Goal: Information Seeking & Learning: Learn about a topic

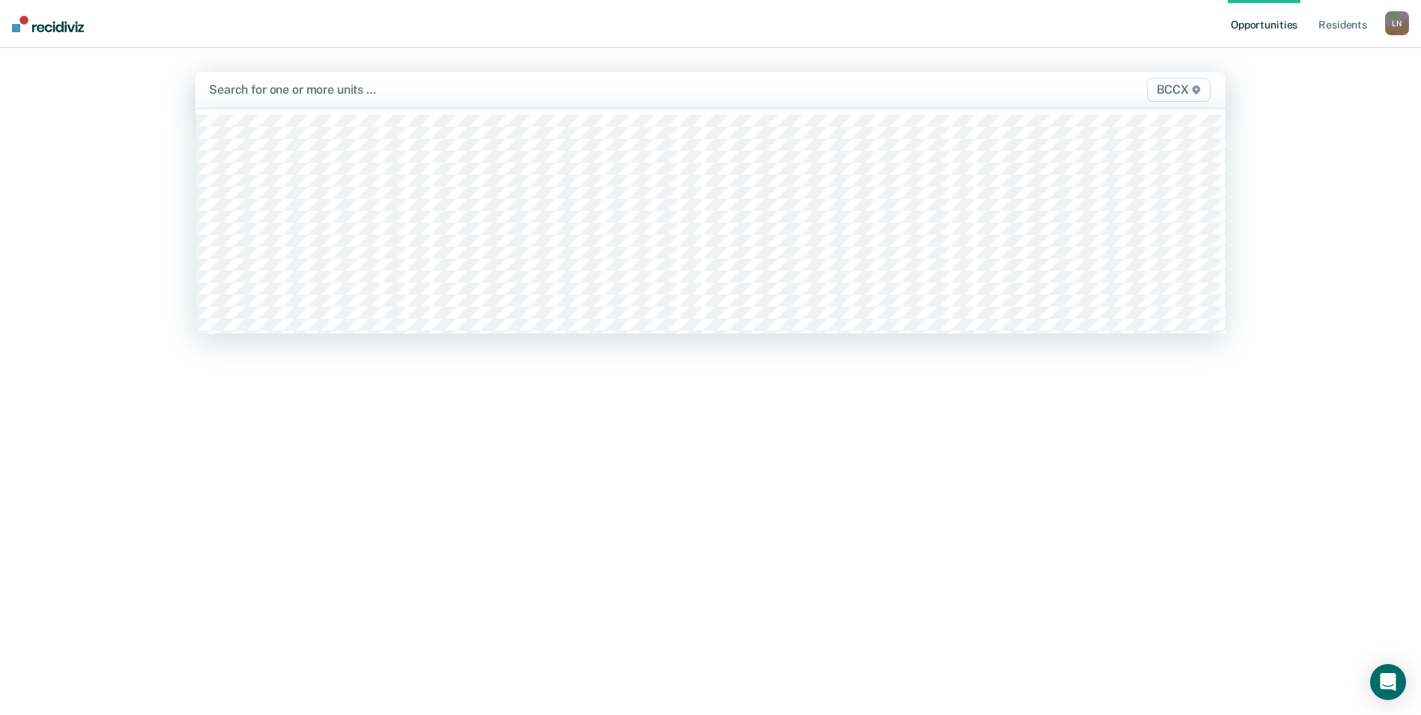
click at [258, 76] on div "Search for one or more units … BCCX" at bounding box center [710, 90] width 1030 height 36
click at [398, 91] on div at bounding box center [613, 89] width 608 height 17
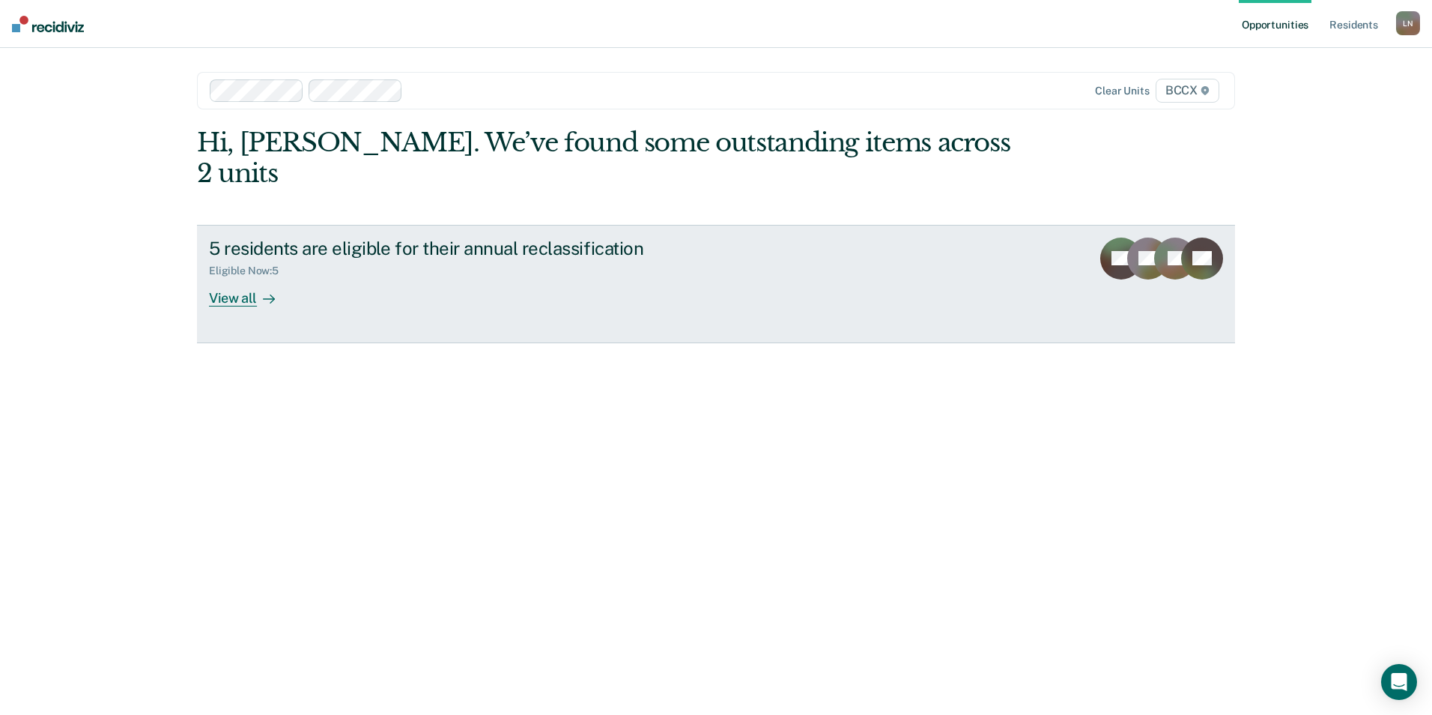
click at [258, 276] on link "5 residents are eligible for their annual reclassification Eligible Now : 5 Vie…" at bounding box center [716, 284] width 1038 height 118
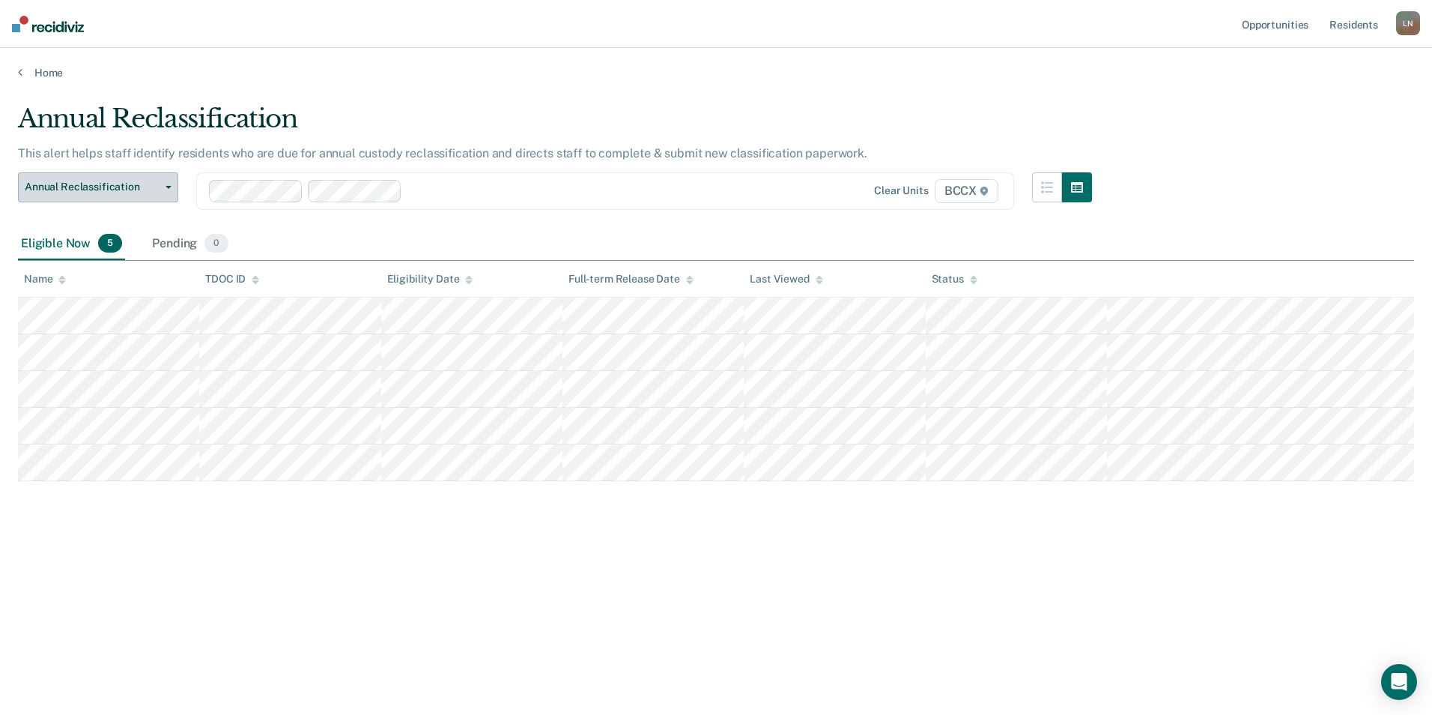
click at [121, 192] on span "Annual Reclassification" at bounding box center [92, 187] width 135 height 13
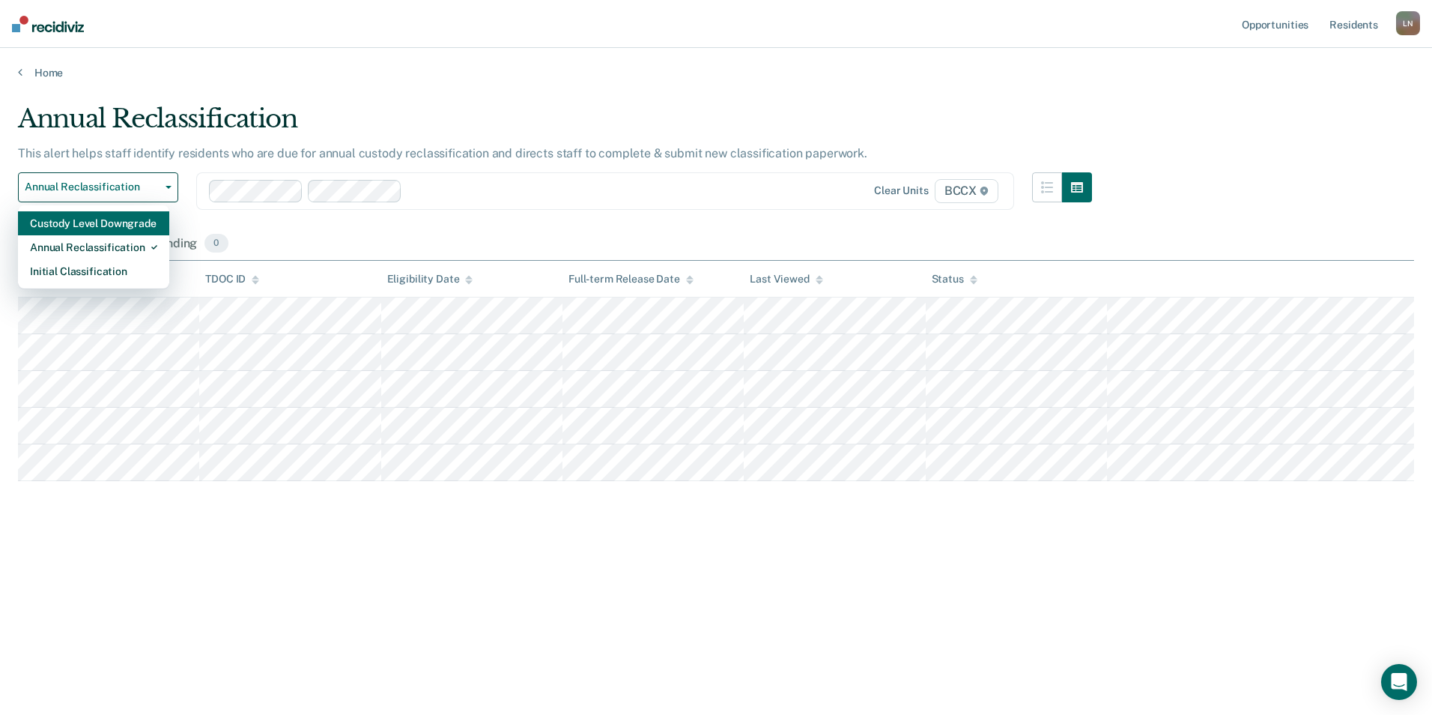
click at [106, 222] on div "Custody Level Downgrade" at bounding box center [93, 223] width 127 height 24
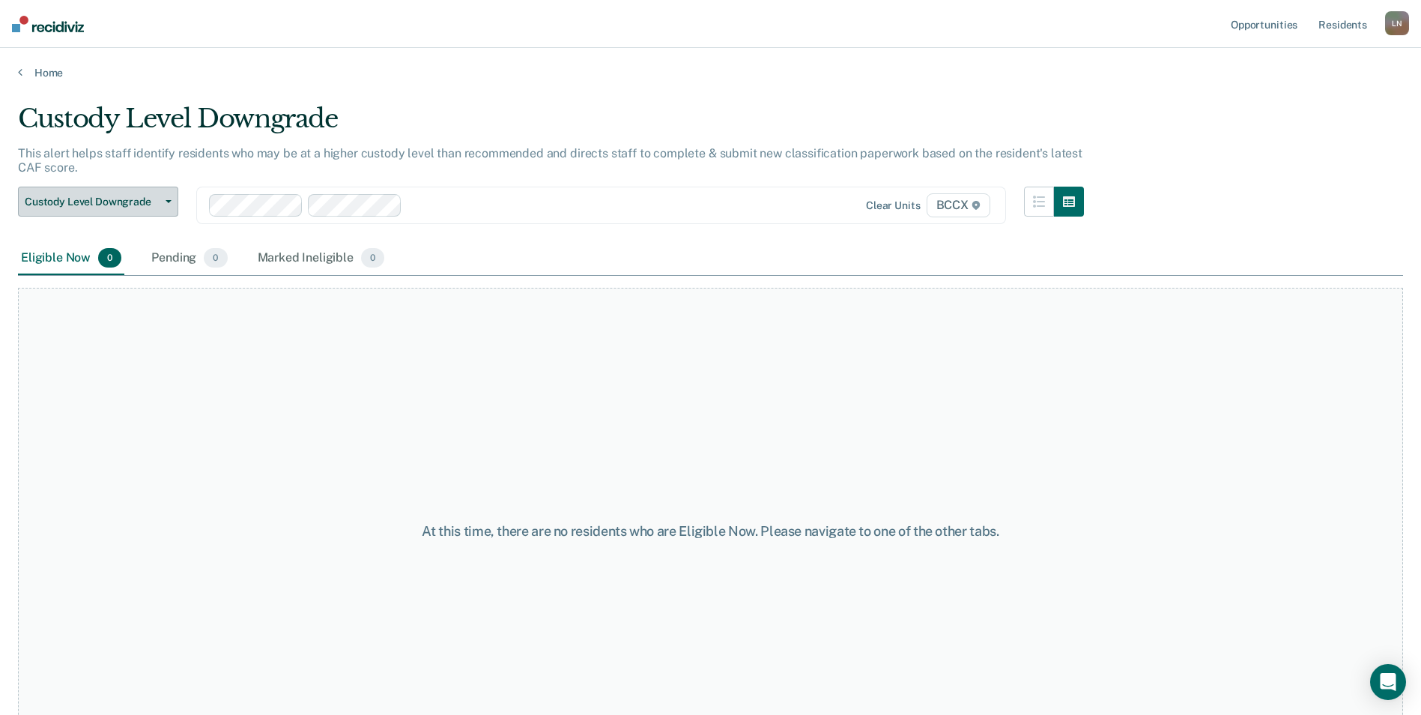
click at [108, 213] on button "Custody Level Downgrade" at bounding box center [98, 202] width 160 height 30
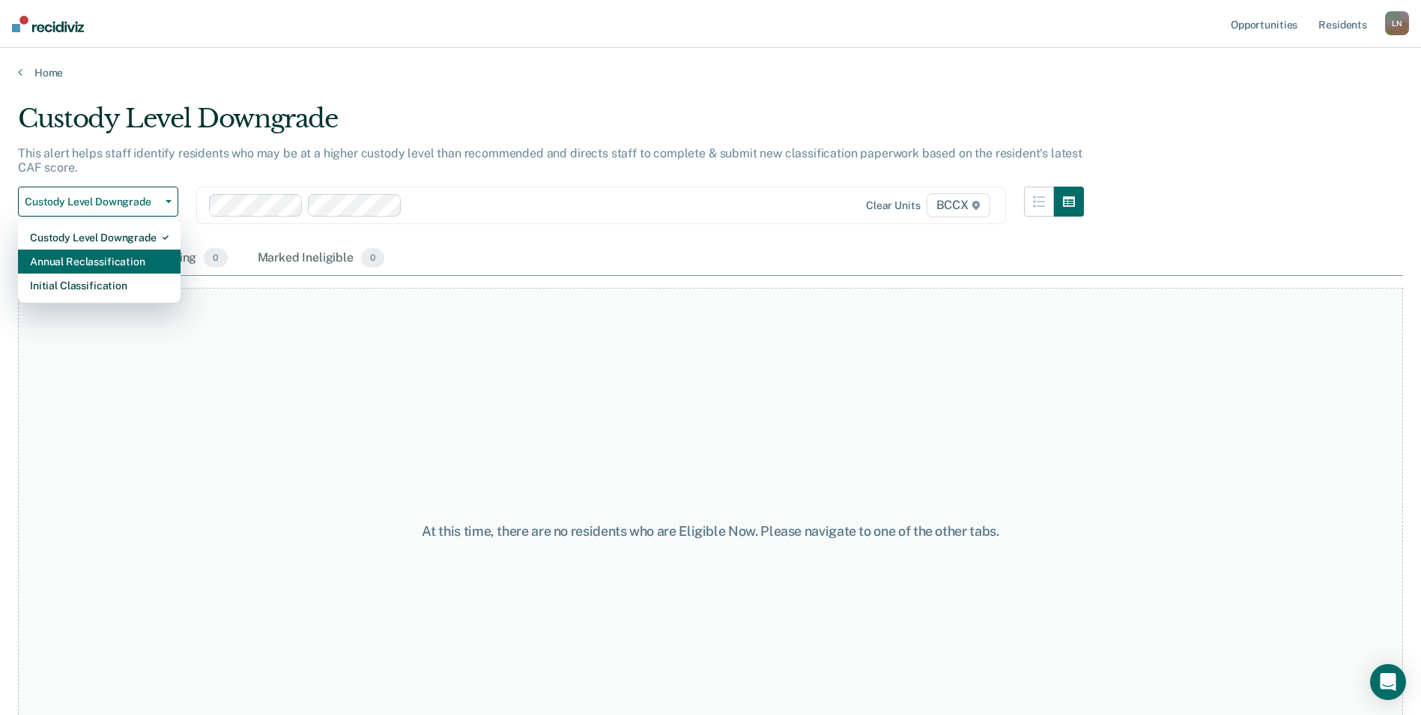
click at [106, 258] on div "Annual Reclassification" at bounding box center [99, 261] width 139 height 24
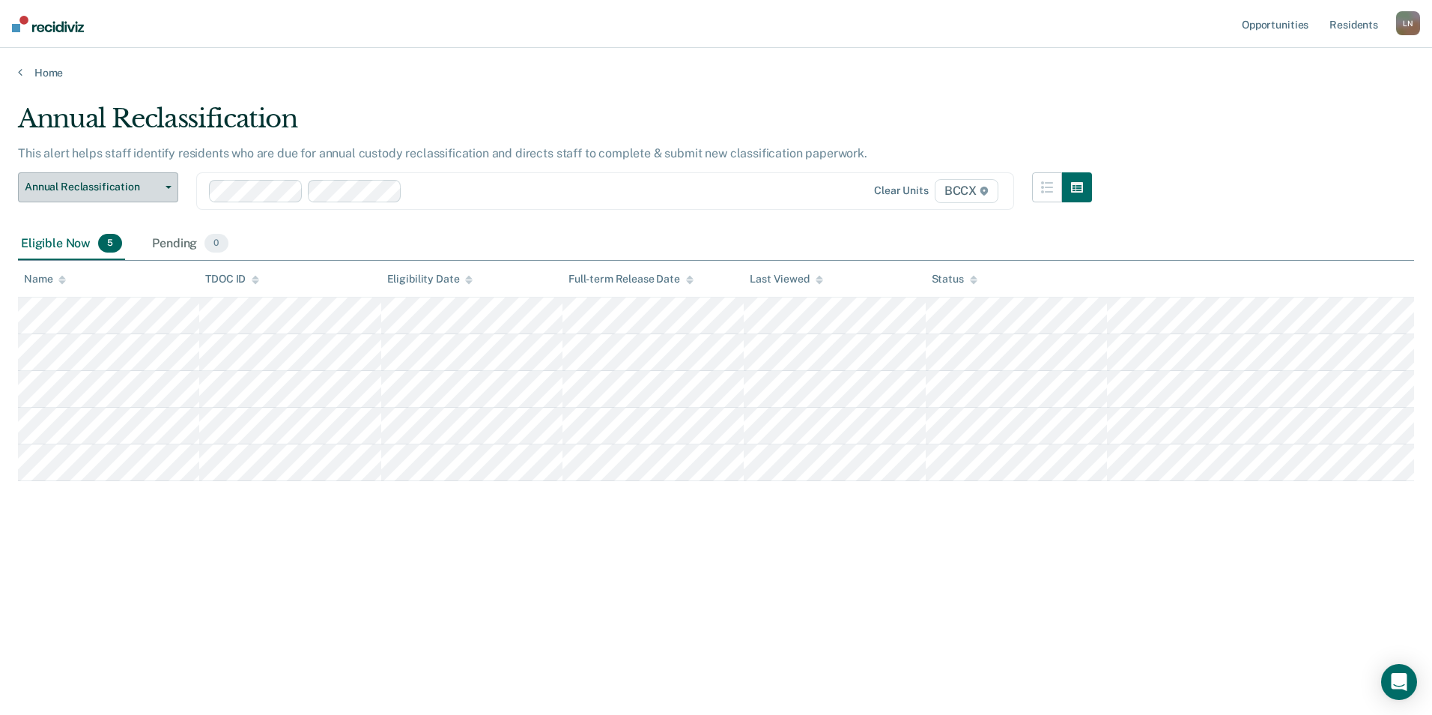
click at [107, 196] on button "Annual Reclassification" at bounding box center [98, 187] width 160 height 30
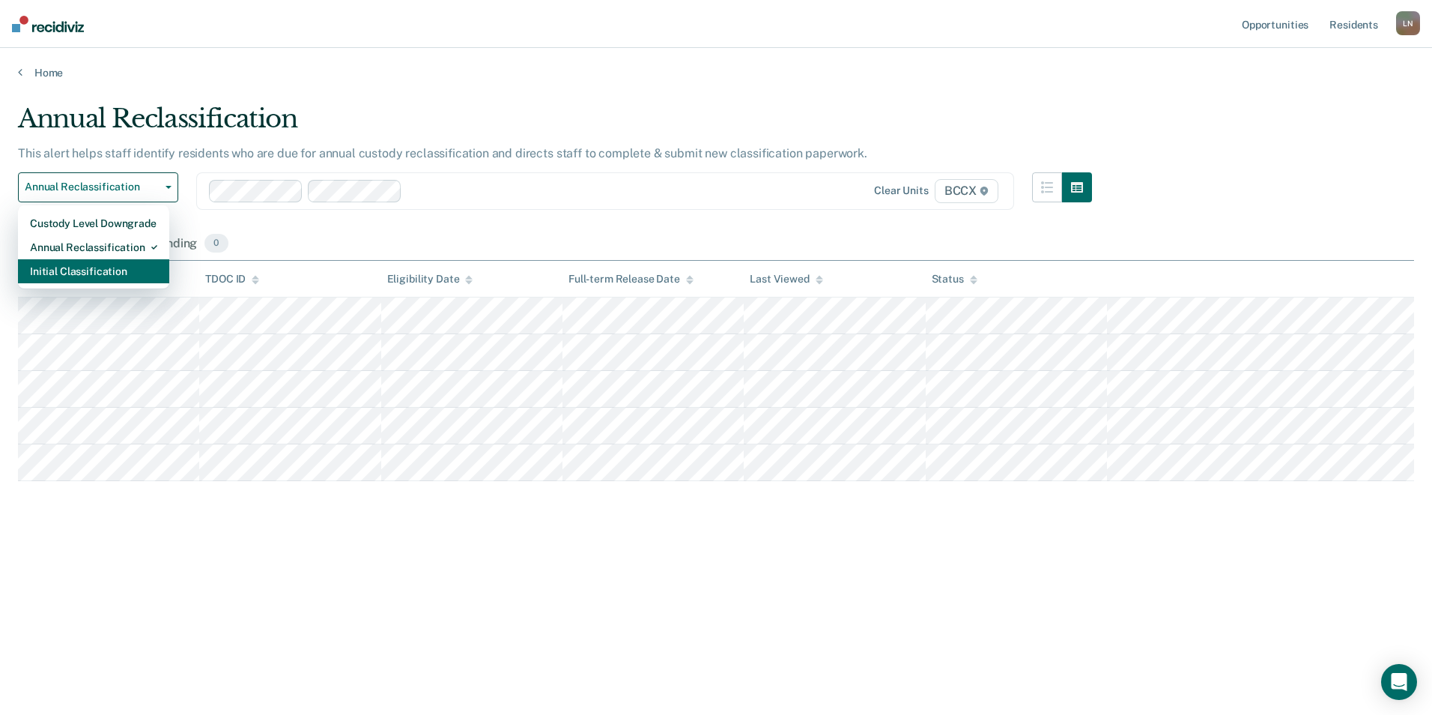
click at [106, 270] on div "Initial Classification" at bounding box center [93, 271] width 127 height 24
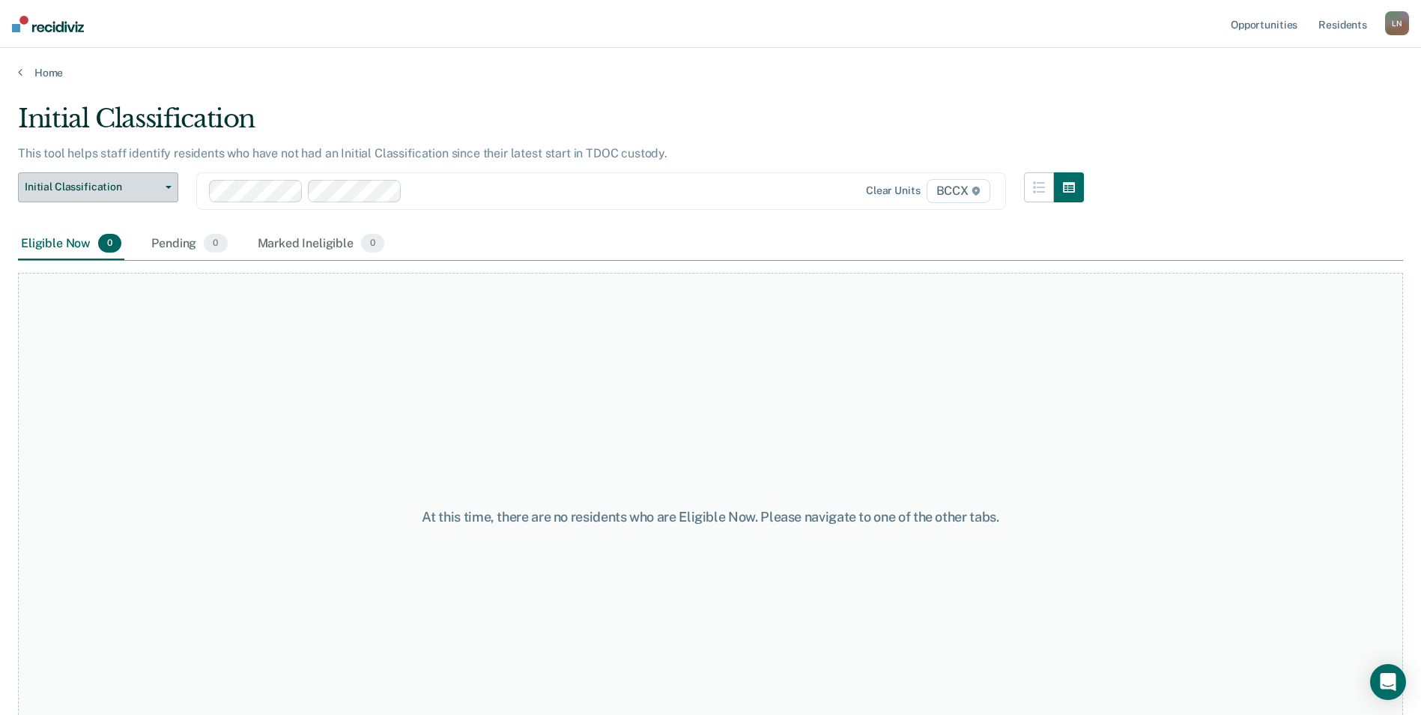
click at [110, 192] on span "Initial Classification" at bounding box center [92, 187] width 135 height 13
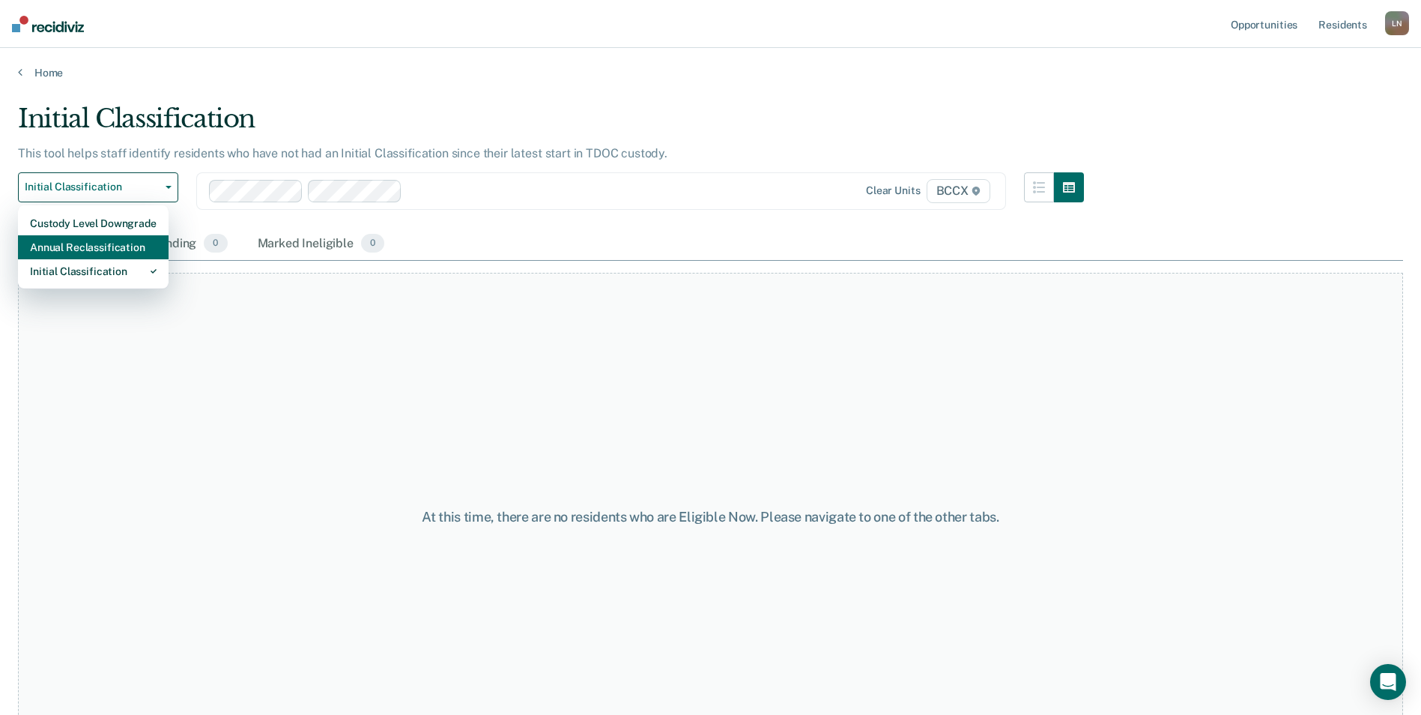
click at [112, 238] on div "Annual Reclassification" at bounding box center [93, 247] width 127 height 24
